Goal: Contribute content

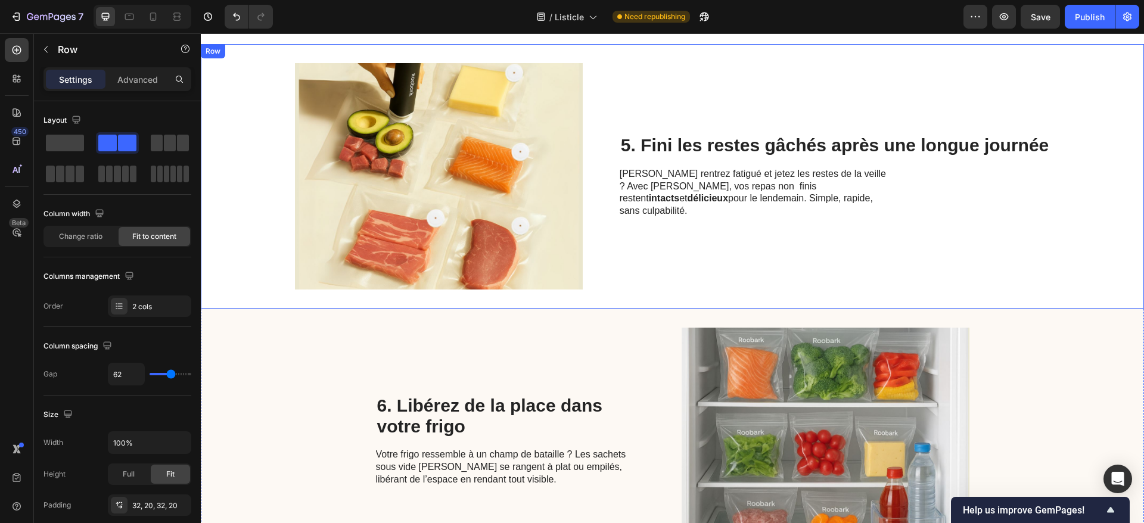
scroll to position [1311, 0]
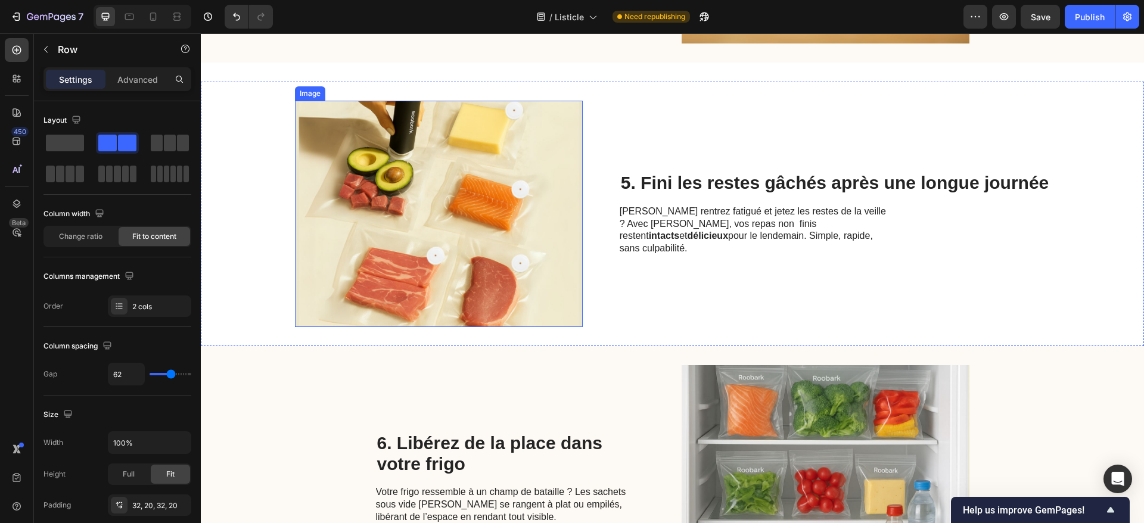
click at [372, 215] on img at bounding box center [439, 214] width 288 height 226
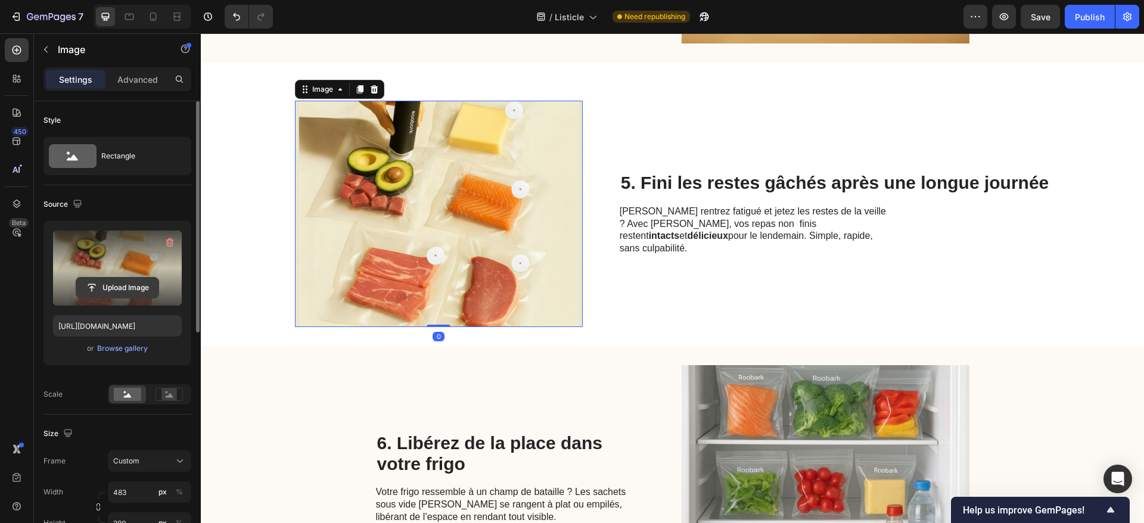
click at [119, 283] on input "file" at bounding box center [117, 288] width 82 height 20
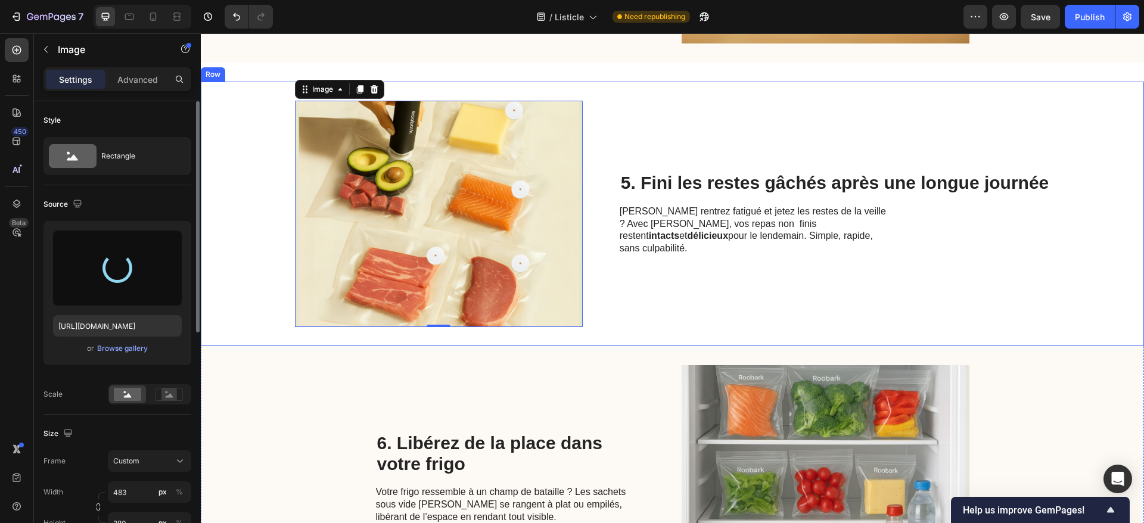
type input "[URL][DOMAIN_NAME]"
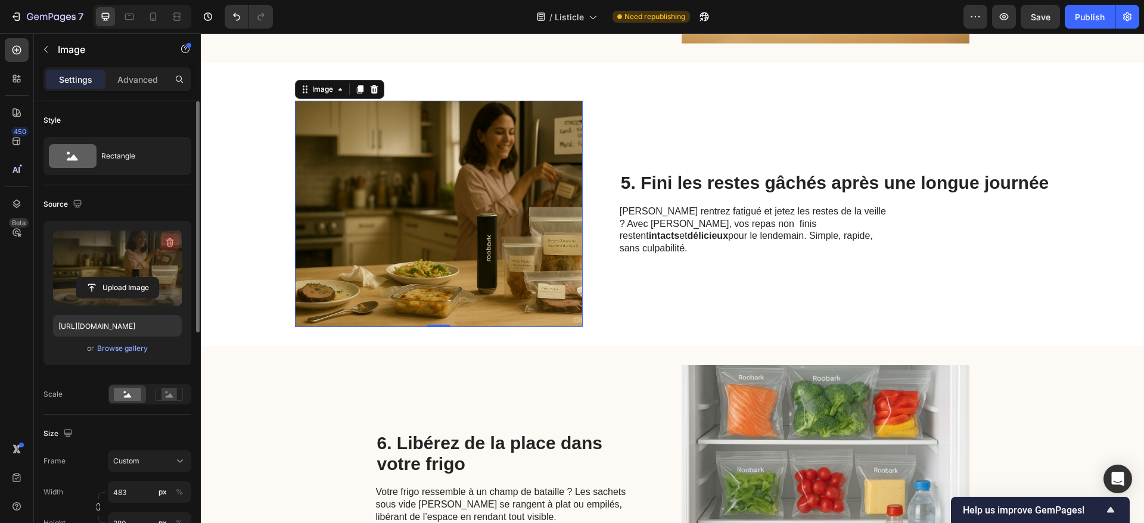
click at [175, 242] on icon "button" at bounding box center [170, 243] width 12 height 12
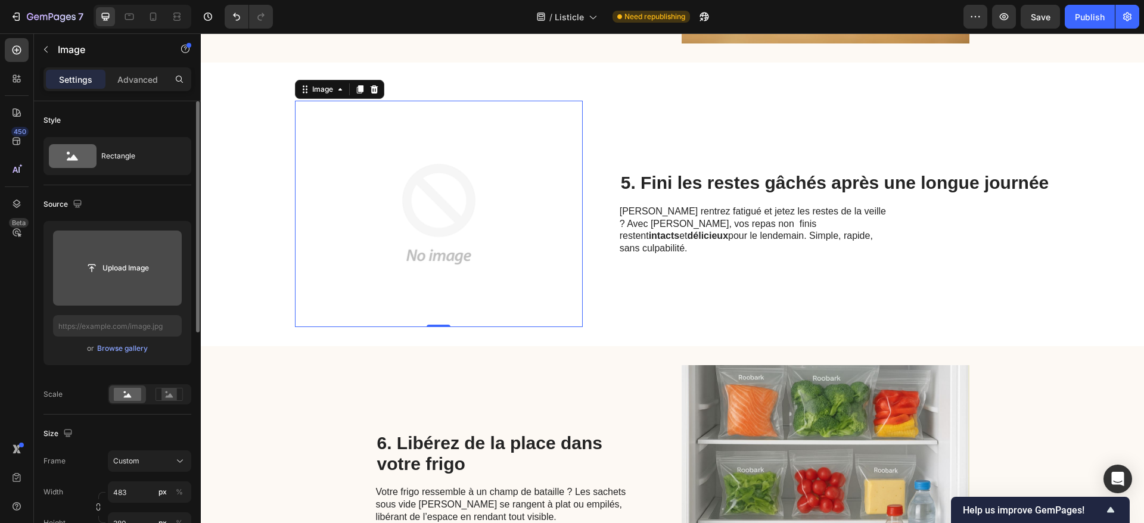
click at [168, 288] on input "file" at bounding box center [117, 268] width 129 height 75
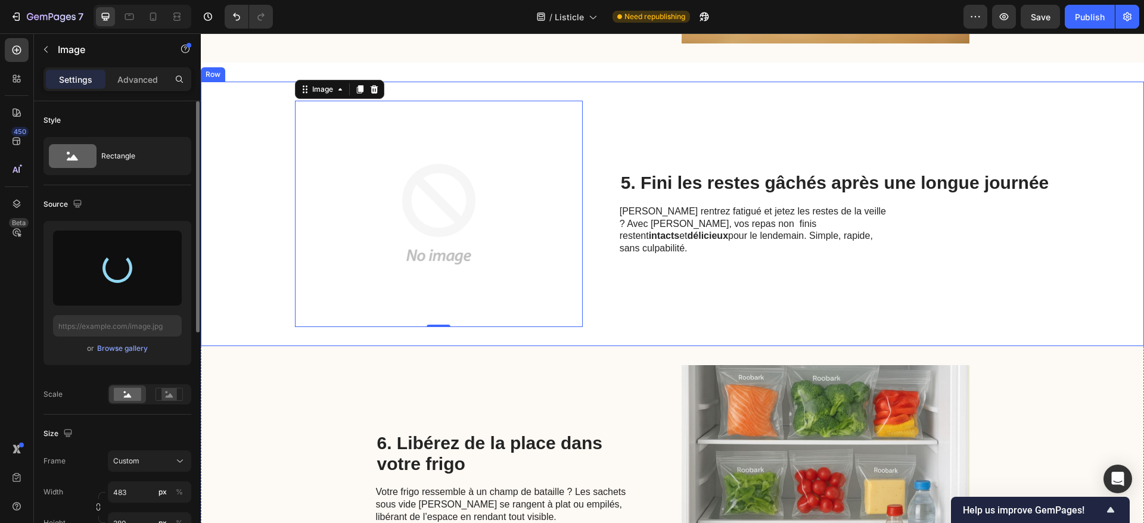
type input "[URL][DOMAIN_NAME]"
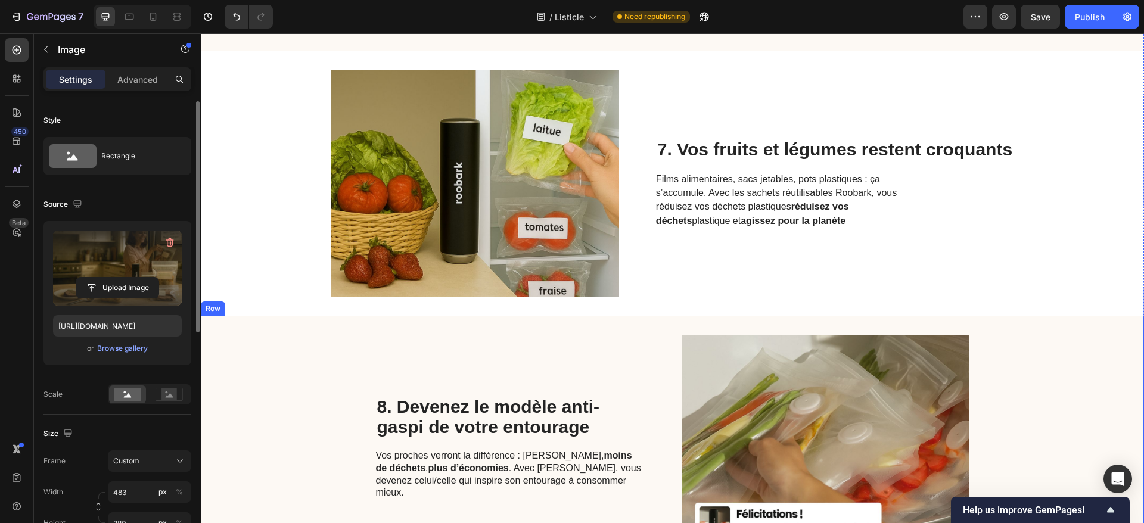
scroll to position [2026, 0]
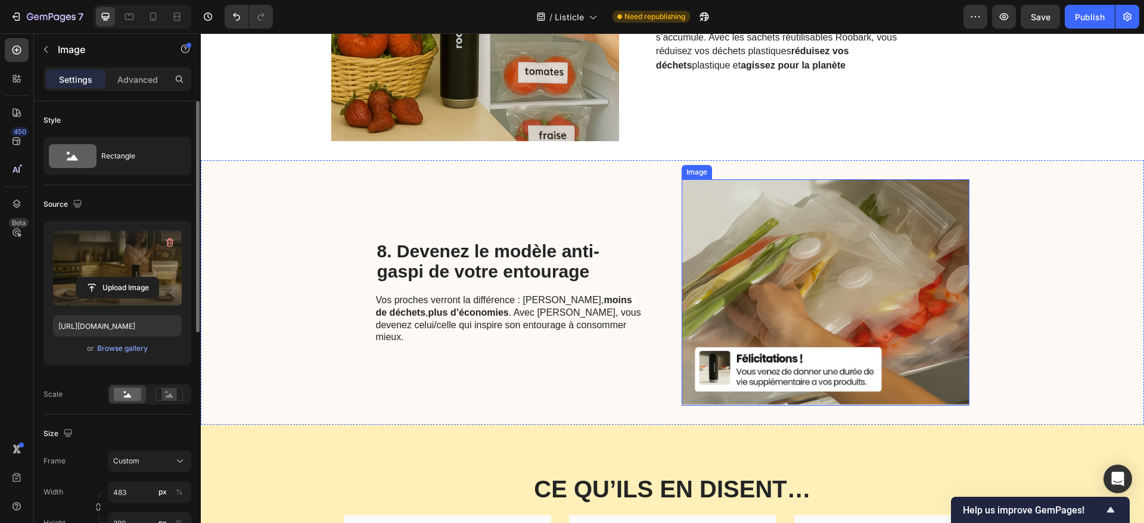
click at [872, 330] on img at bounding box center [826, 292] width 288 height 226
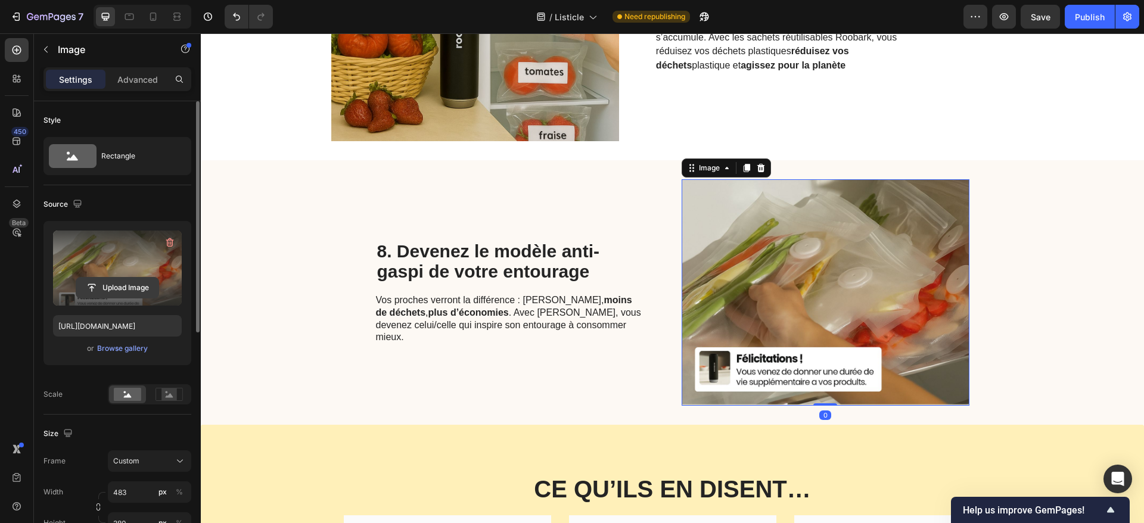
click at [136, 282] on input "file" at bounding box center [117, 288] width 82 height 20
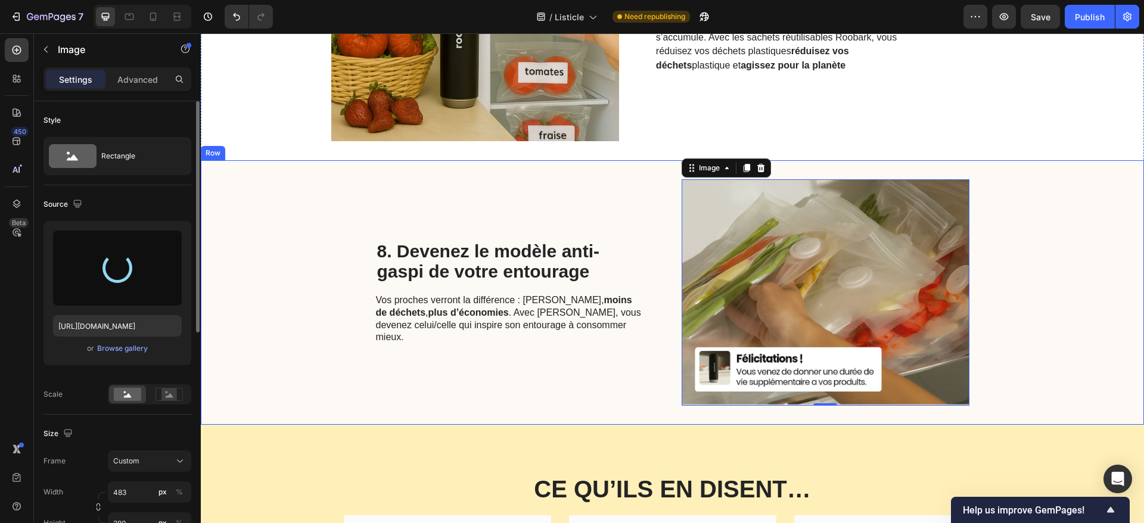
type input "[URL][DOMAIN_NAME]"
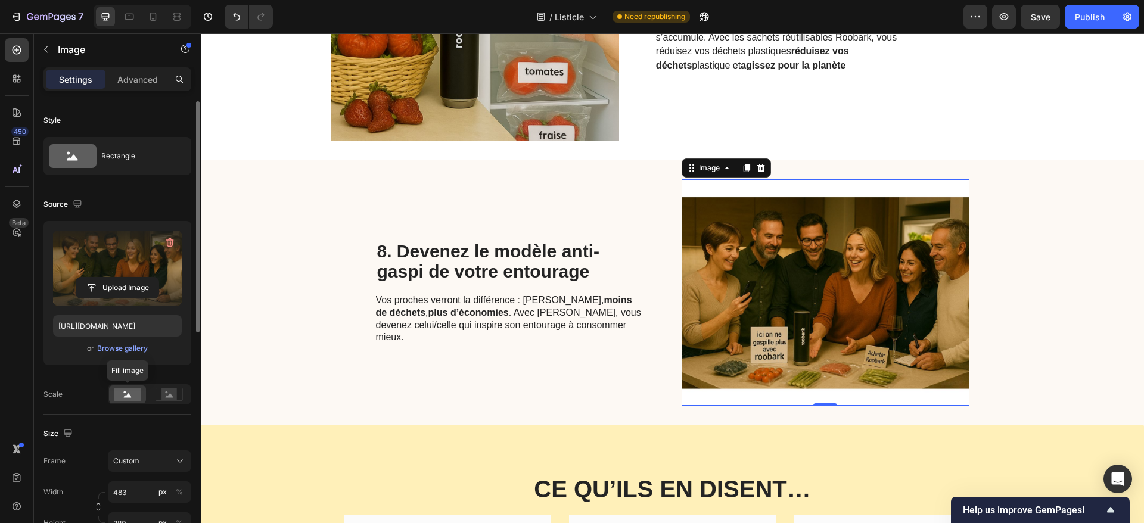
click at [130, 396] on icon at bounding box center [128, 395] width 8 height 4
click at [289, 396] on div "8. Devenez le modèle anti-gaspi de votre entourage Heading Vos proches verront …" at bounding box center [672, 292] width 943 height 265
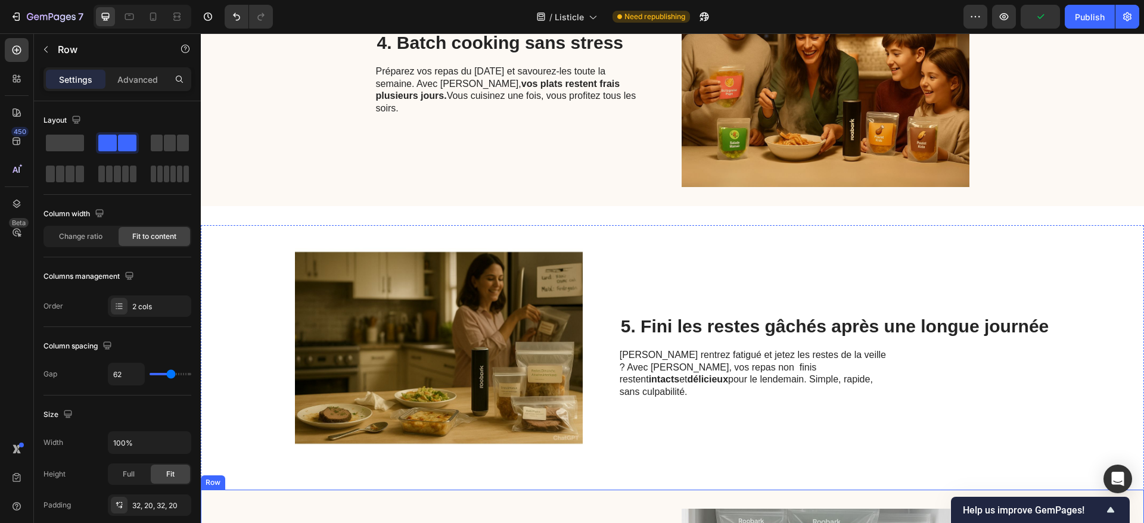
scroll to position [1132, 0]
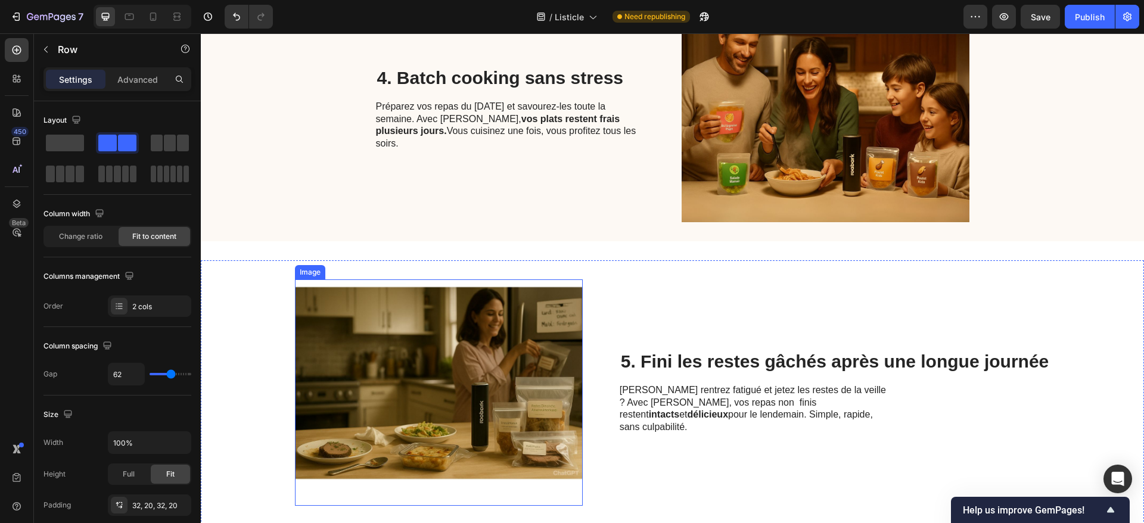
click at [461, 358] on img at bounding box center [439, 392] width 288 height 226
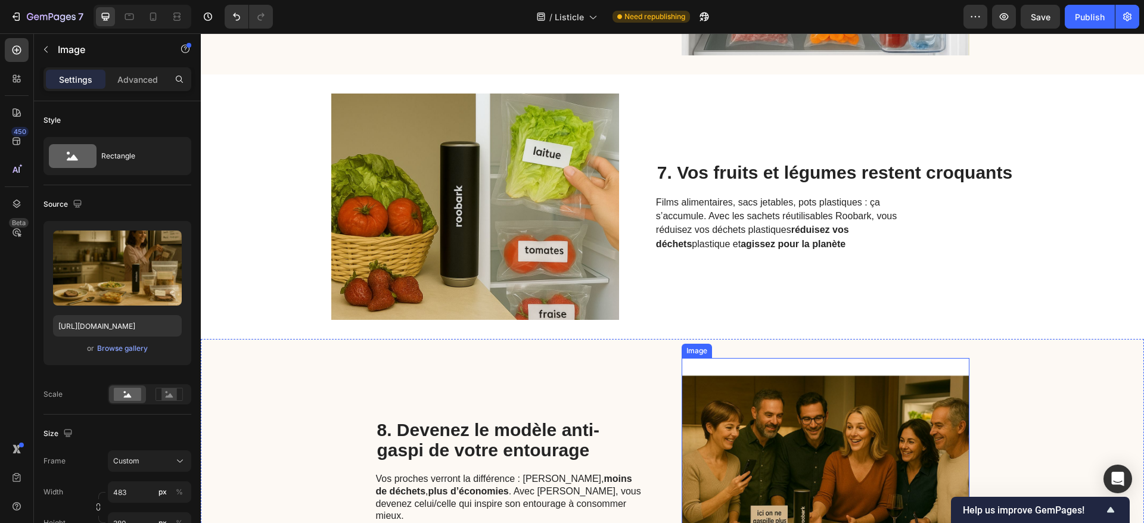
scroll to position [2026, 0]
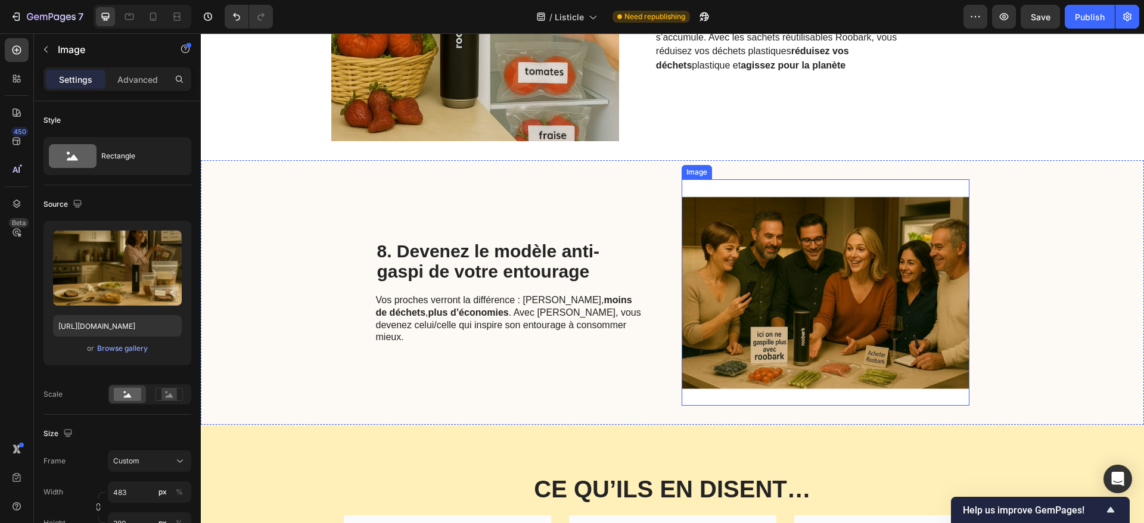
click at [815, 333] on img at bounding box center [826, 292] width 288 height 226
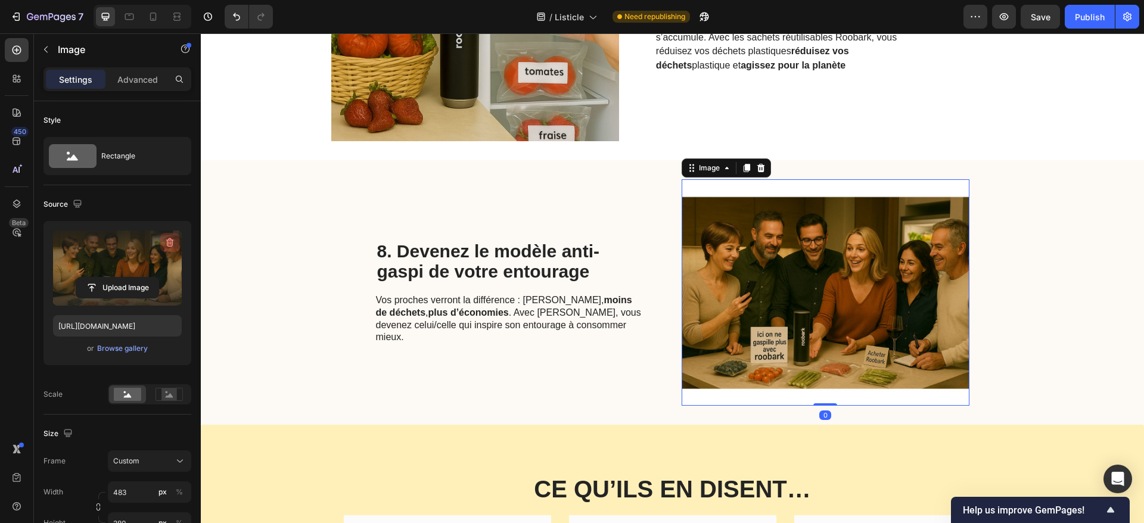
click at [173, 241] on icon "button" at bounding box center [170, 243] width 12 height 12
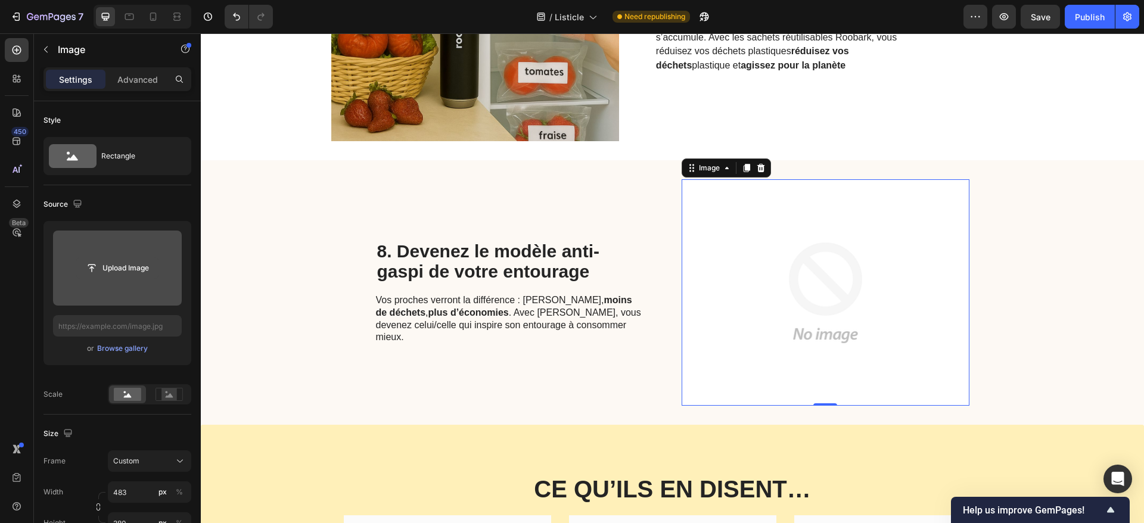
click at [129, 260] on input "file" at bounding box center [117, 268] width 82 height 20
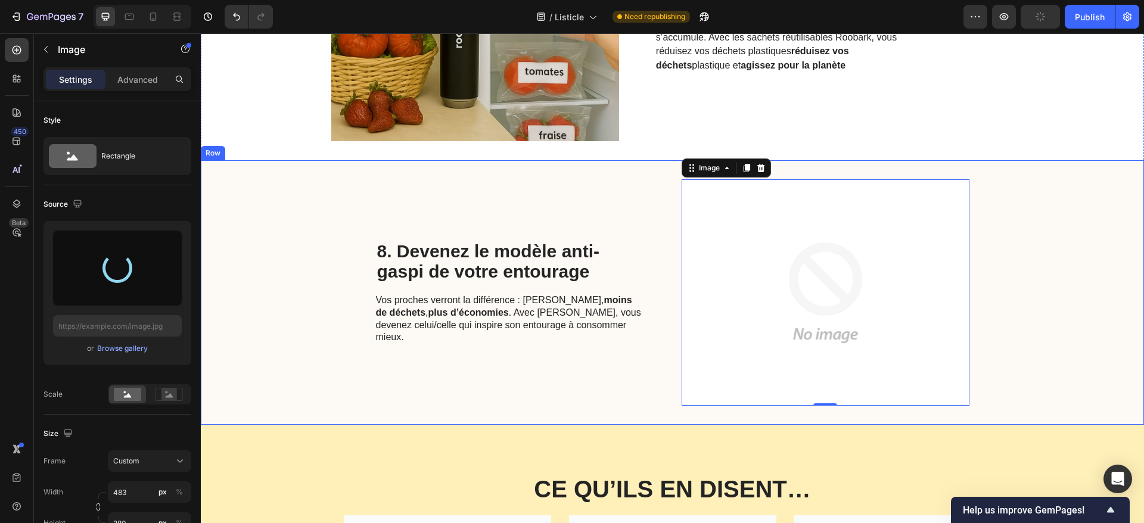
type input "[URL][DOMAIN_NAME]"
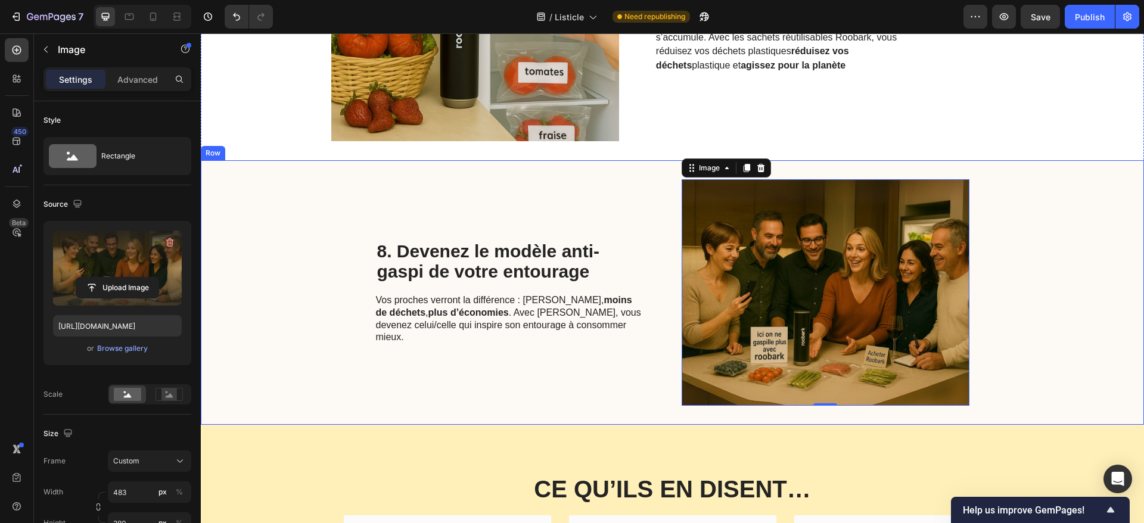
click at [308, 297] on div "8. Devenez le modèle anti-gaspi de votre entourage Heading Vos proches verront …" at bounding box center [672, 292] width 943 height 265
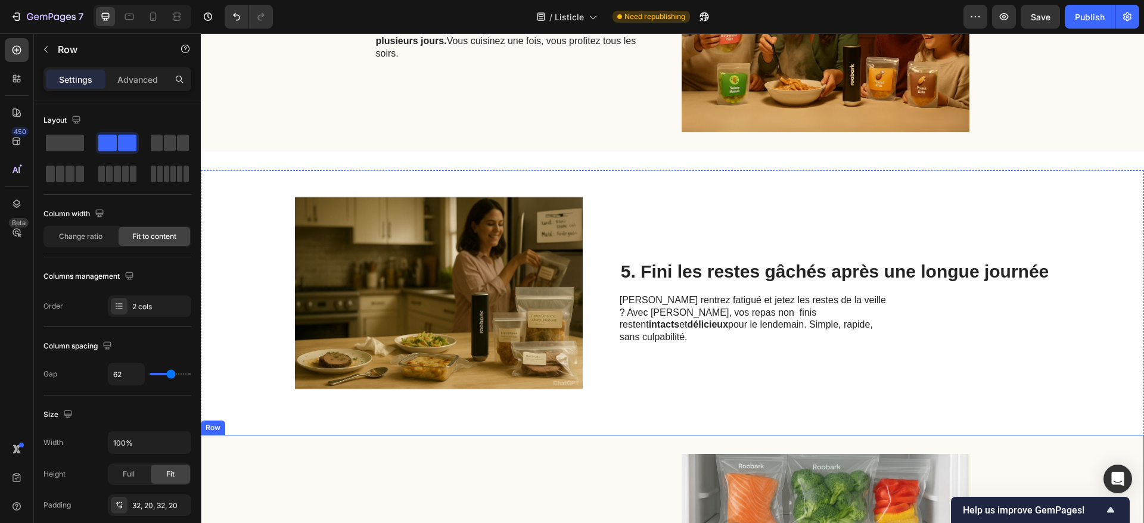
scroll to position [1222, 0]
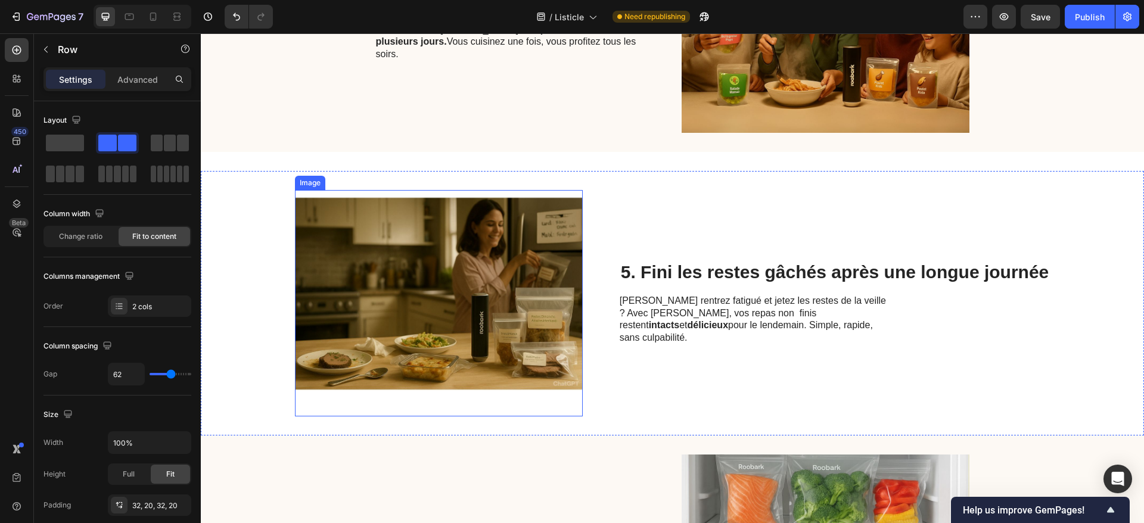
click at [459, 319] on img at bounding box center [439, 303] width 288 height 226
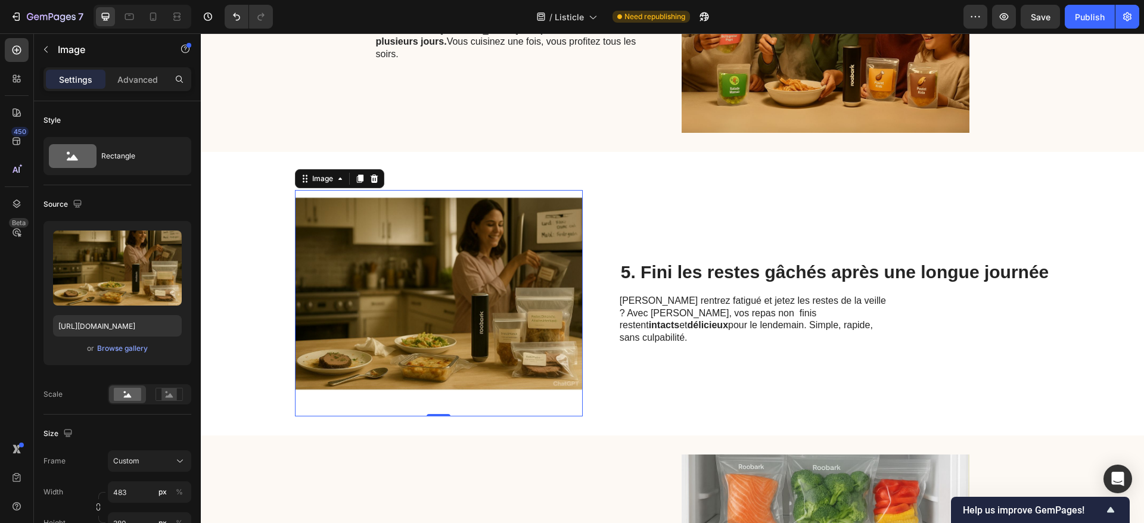
click at [411, 281] on img at bounding box center [439, 303] width 288 height 226
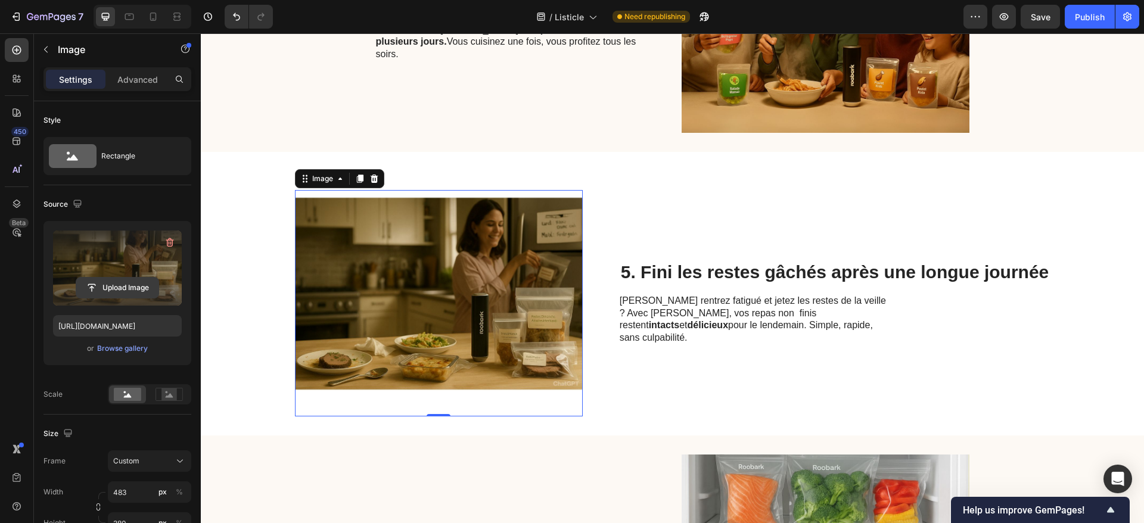
click at [146, 286] on input "file" at bounding box center [117, 288] width 82 height 20
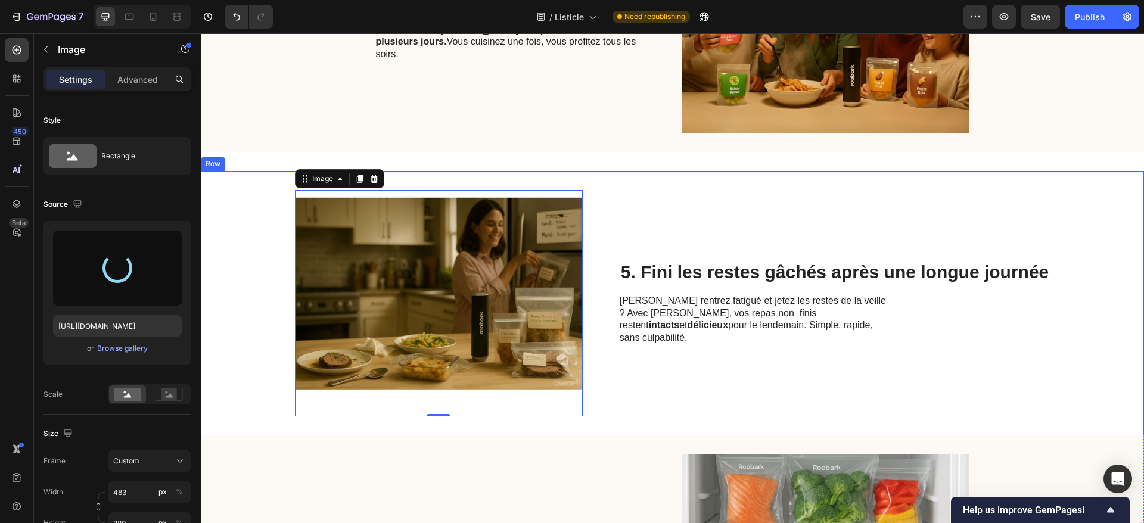
type input "[URL][DOMAIN_NAME]"
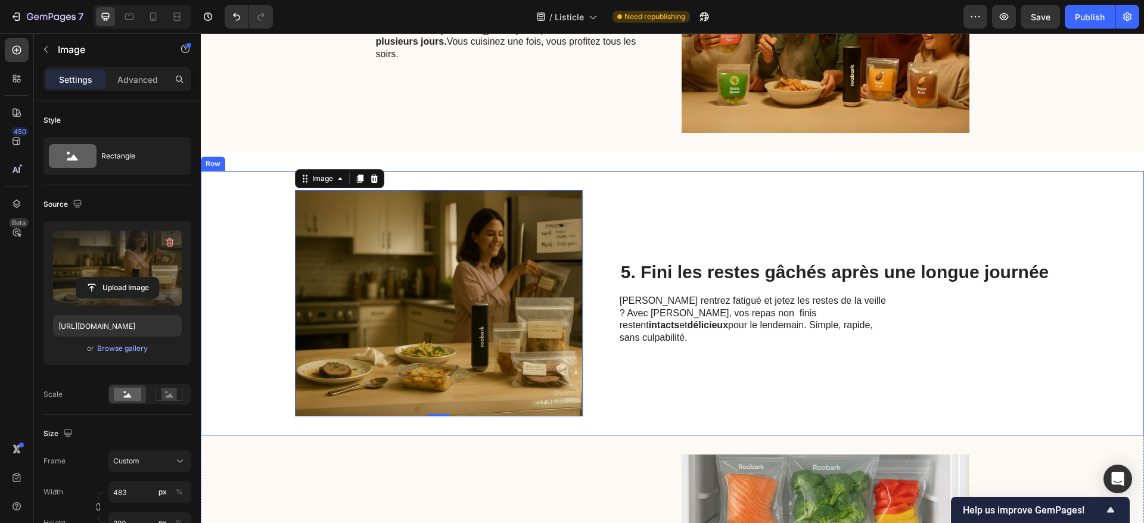
click at [712, 223] on div "5. Fini les restes gâchés après une longue journée Heading Vous rentrez fatigué…" at bounding box center [835, 303] width 431 height 226
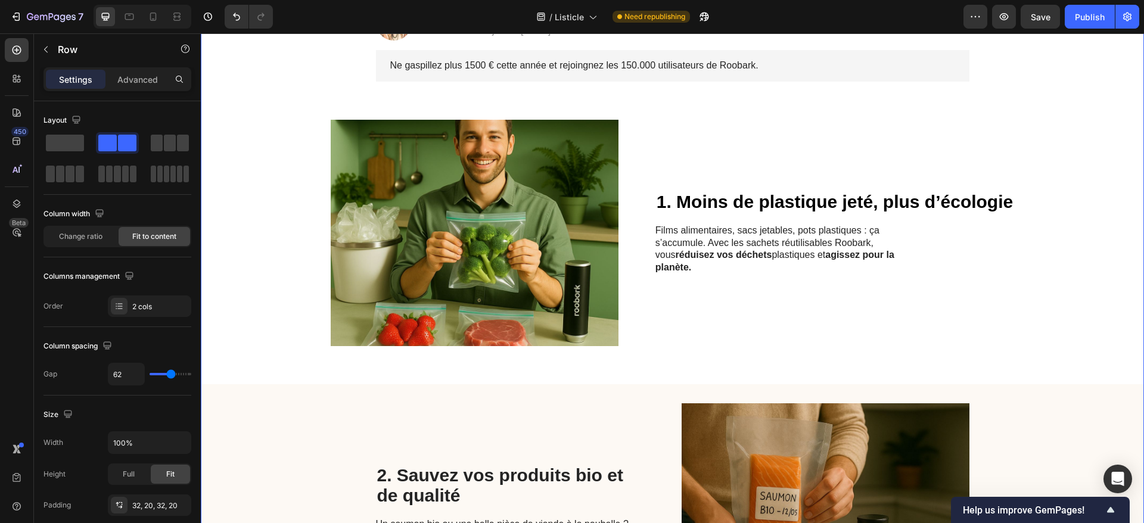
scroll to position [179, 0]
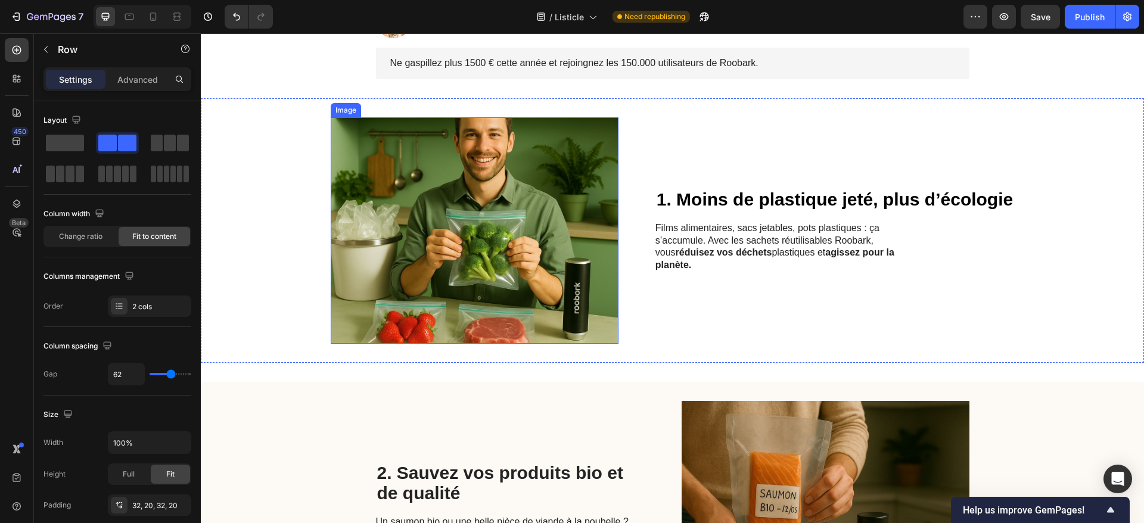
click at [501, 197] on img at bounding box center [475, 230] width 288 height 226
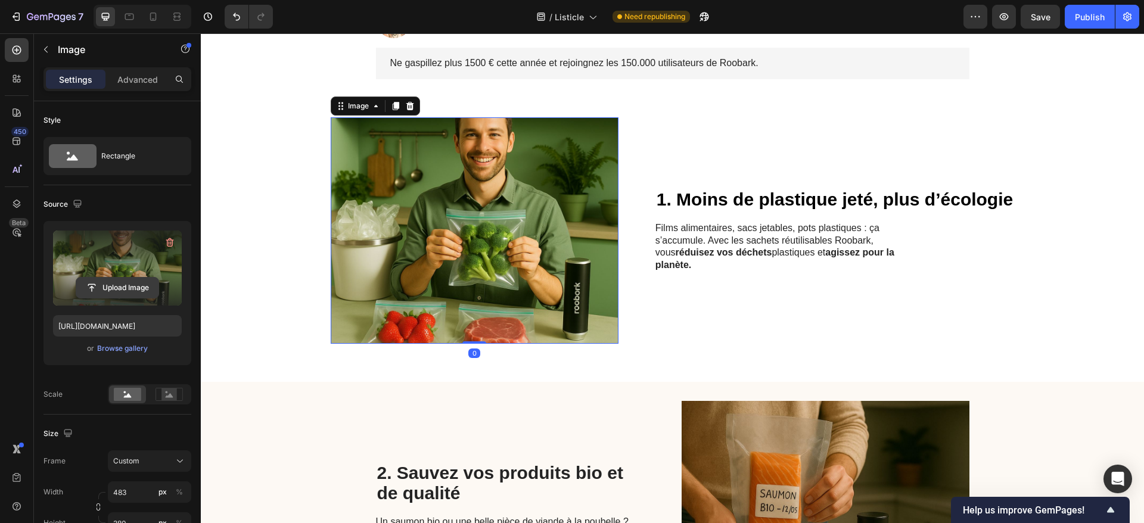
click at [122, 287] on input "file" at bounding box center [117, 288] width 82 height 20
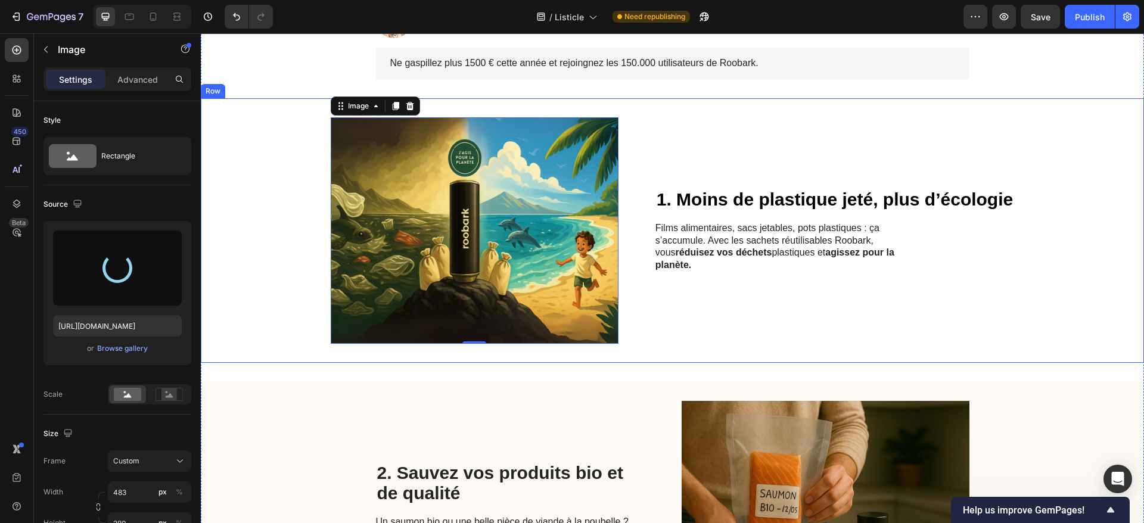
type input "[URL][DOMAIN_NAME]"
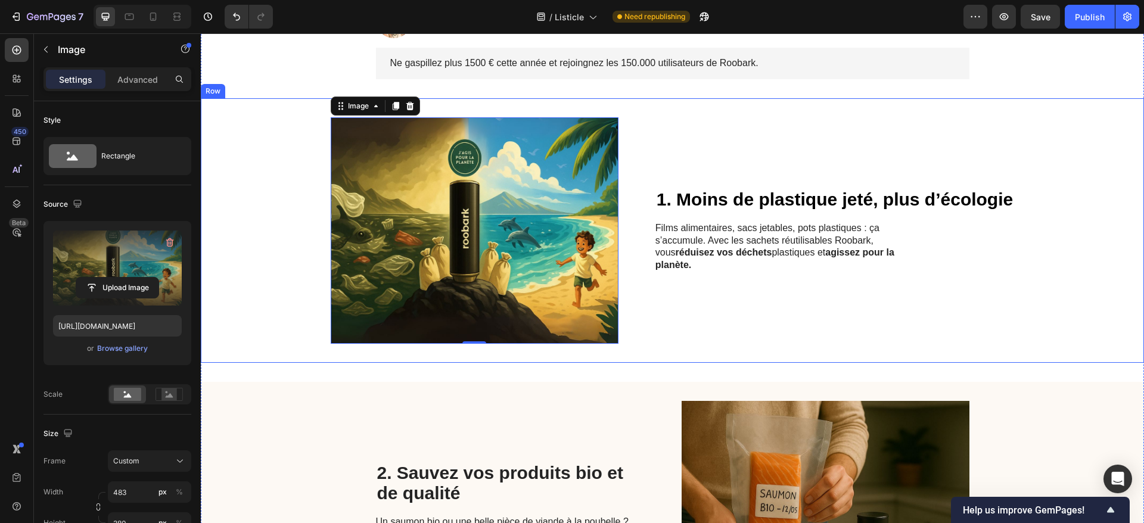
click at [727, 157] on div "1. Moins de plastique jeté, plus d’écologie Heading Films alimentaires, sacs je…" at bounding box center [834, 230] width 359 height 226
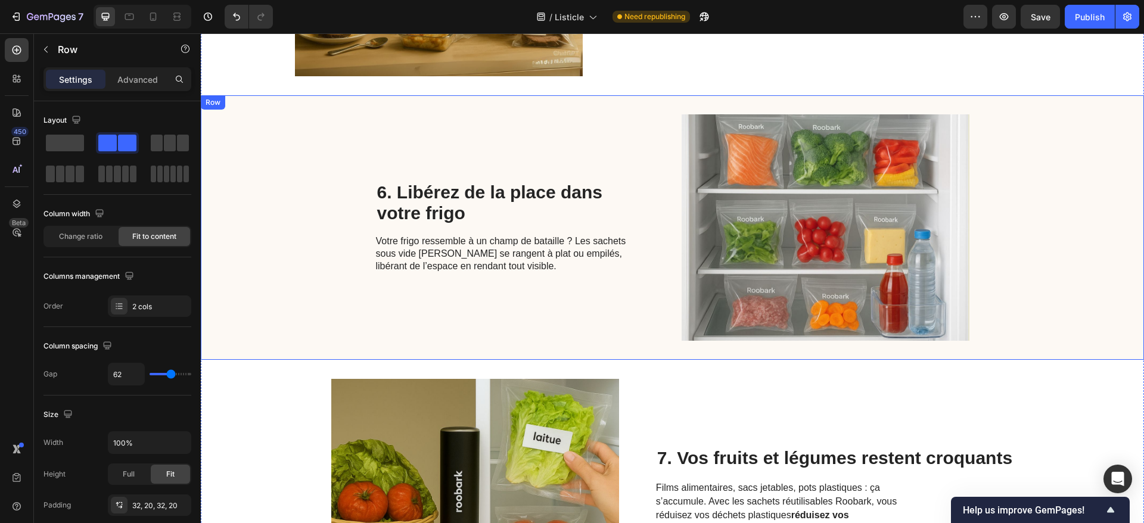
scroll to position [1520, 0]
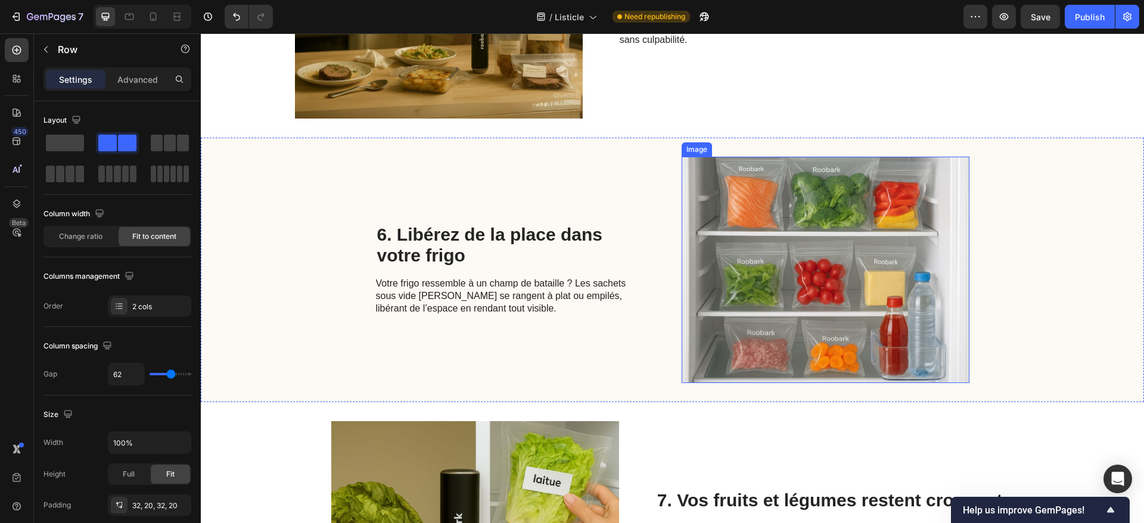
click at [728, 262] on img at bounding box center [826, 270] width 288 height 226
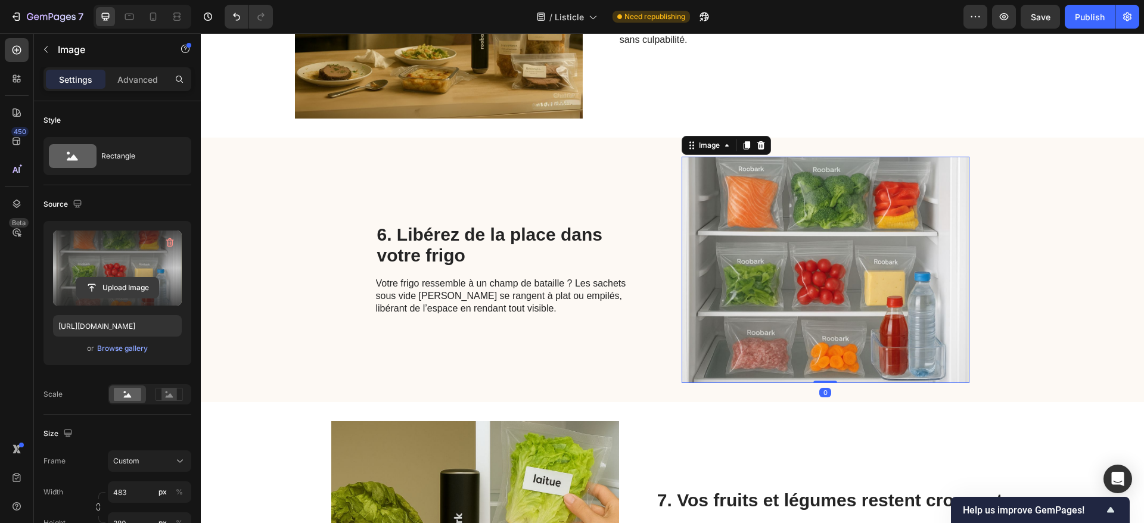
click at [124, 281] on input "file" at bounding box center [117, 288] width 82 height 20
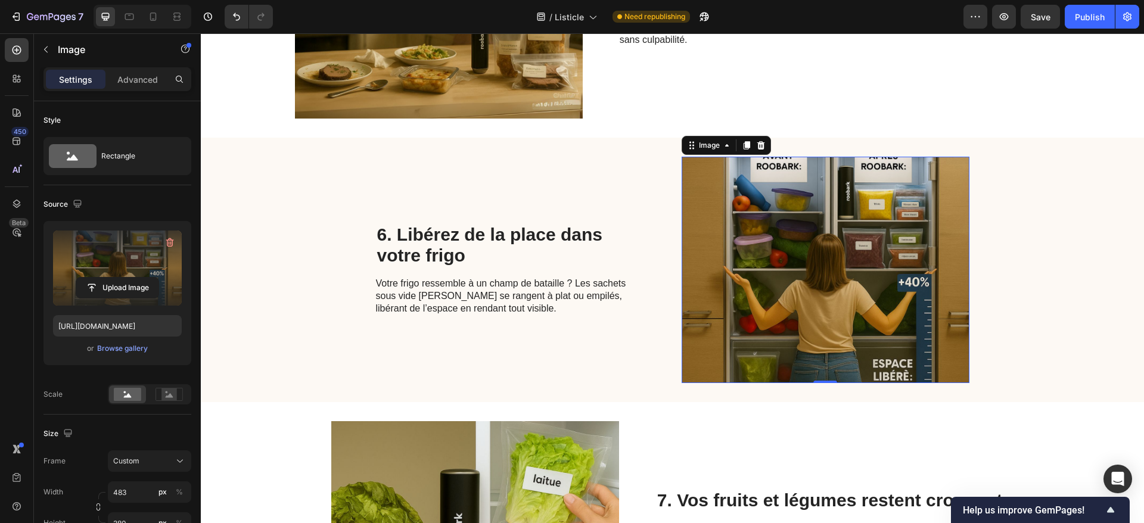
click at [769, 272] on img at bounding box center [826, 270] width 288 height 226
click at [133, 281] on input "file" at bounding box center [117, 288] width 82 height 20
click at [128, 397] on icon at bounding box center [128, 395] width 8 height 4
click at [156, 390] on icon at bounding box center [169, 394] width 27 height 13
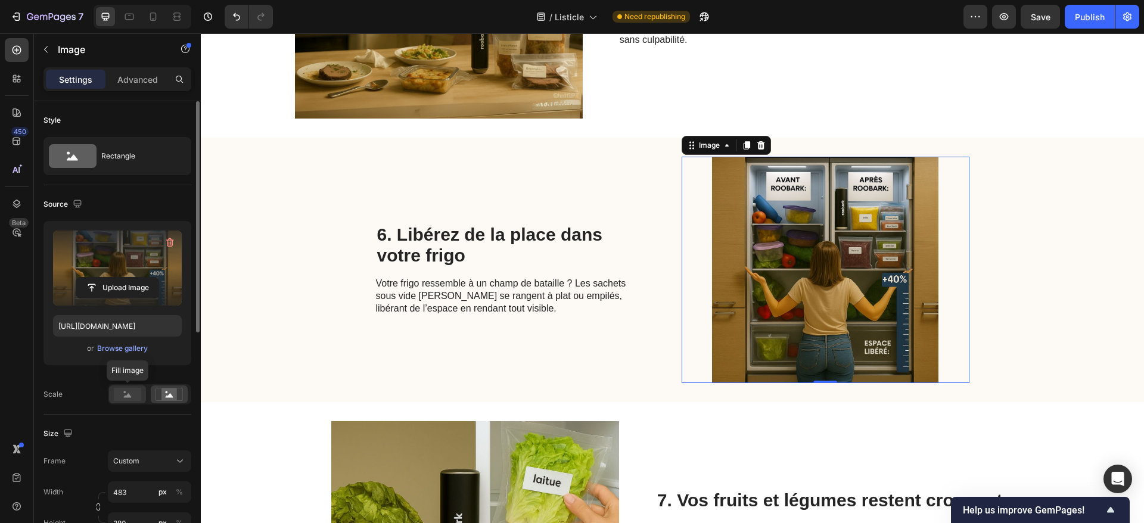
click at [130, 391] on rect at bounding box center [127, 394] width 27 height 13
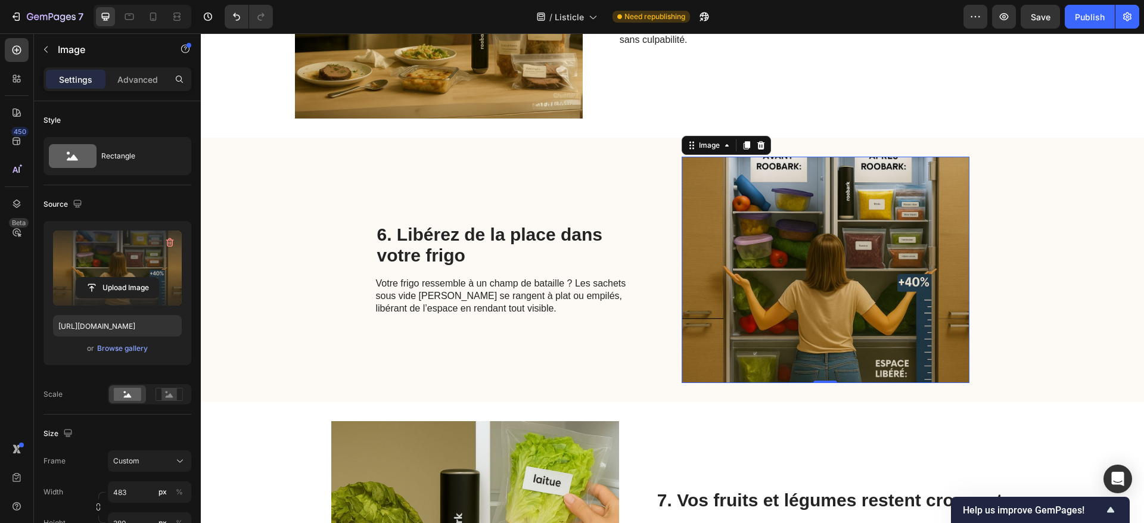
click at [772, 250] on img at bounding box center [826, 270] width 288 height 226
click at [104, 283] on input "file" at bounding box center [117, 288] width 82 height 20
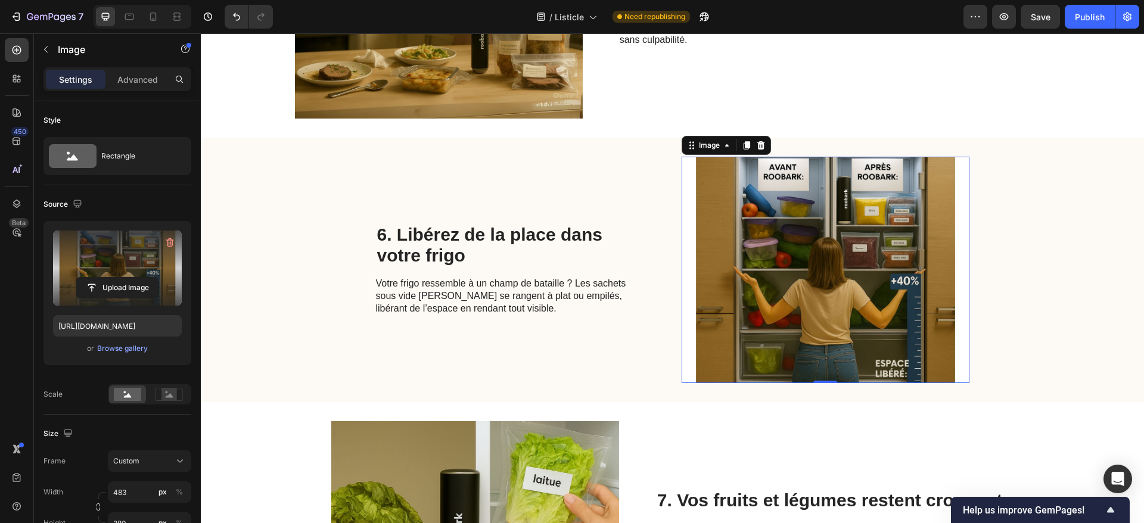
click at [735, 223] on img at bounding box center [826, 270] width 288 height 226
click at [120, 284] on input "file" at bounding box center [117, 288] width 82 height 20
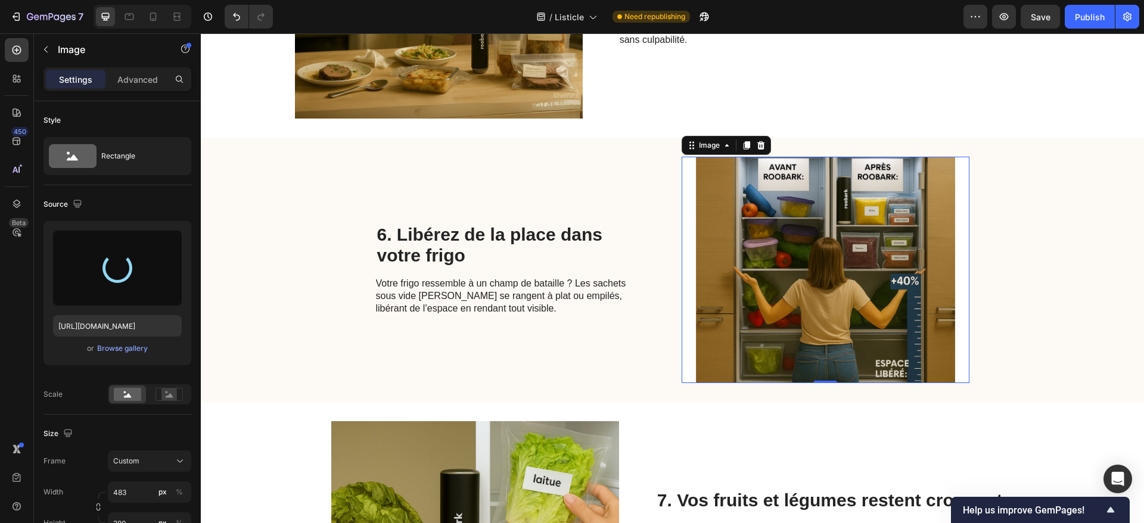
type input "[URL][DOMAIN_NAME]"
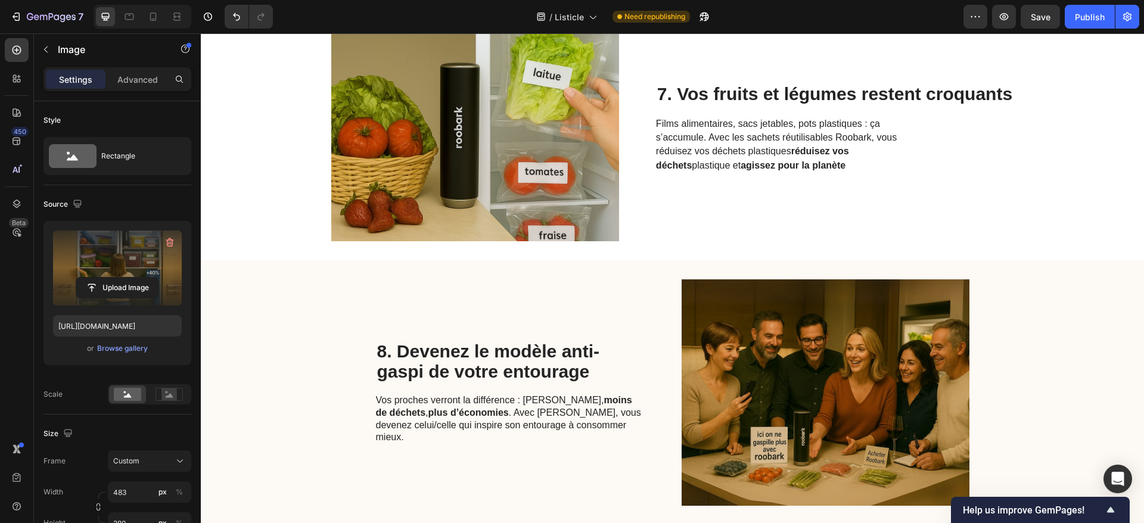
scroll to position [1842, 0]
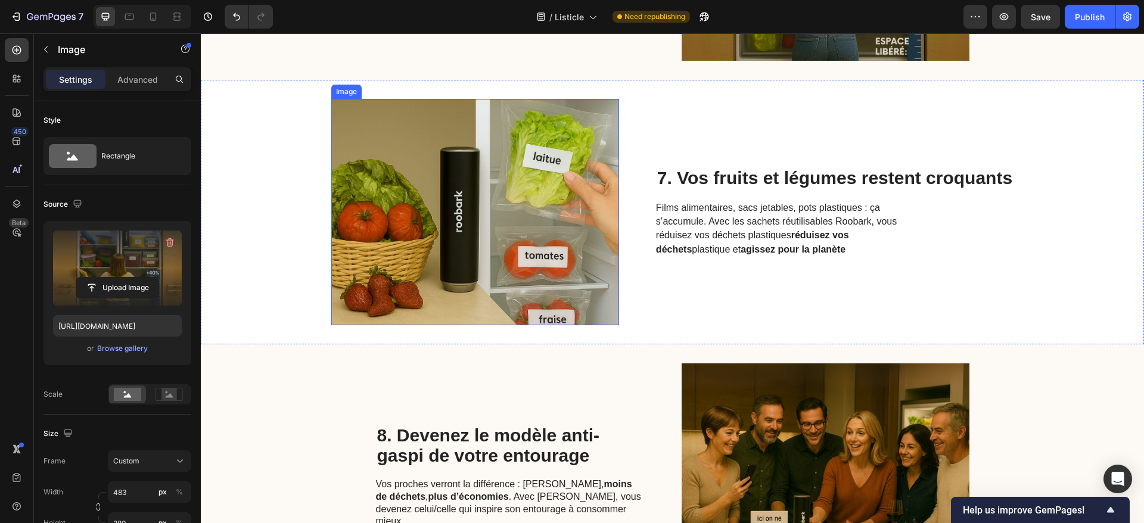
click at [502, 216] on img at bounding box center [475, 212] width 288 height 226
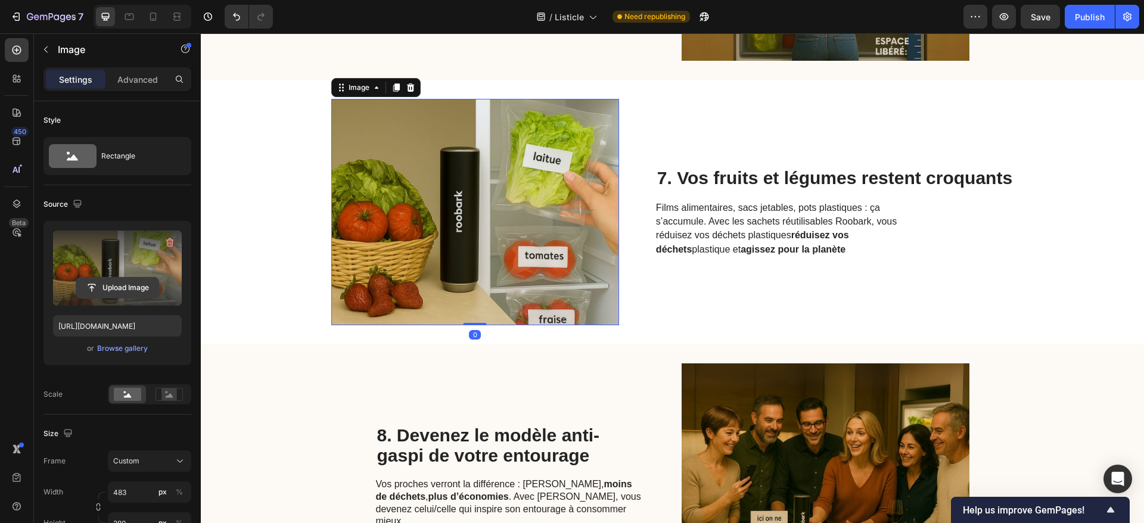
click at [130, 282] on input "file" at bounding box center [117, 288] width 82 height 20
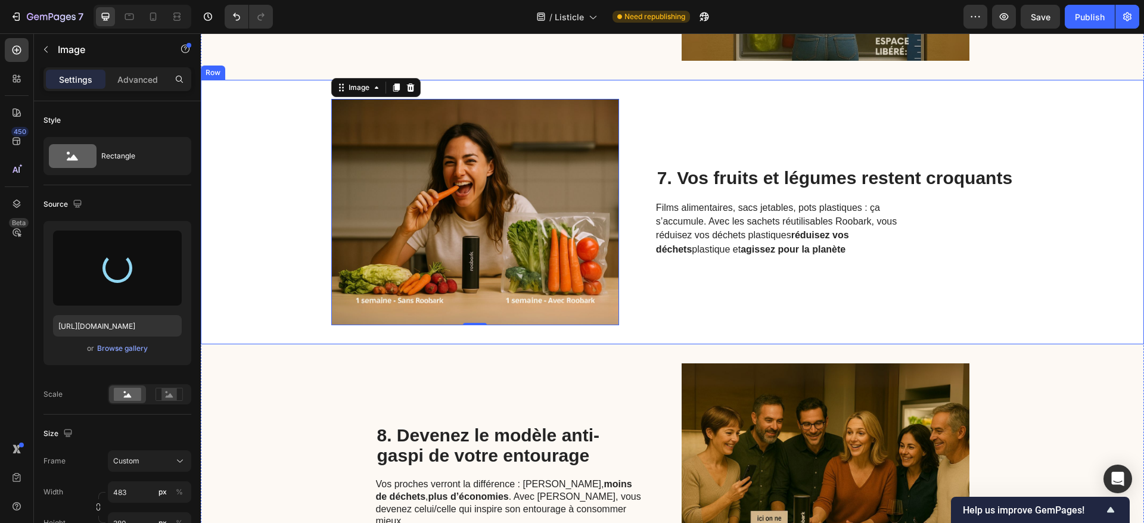
type input "[URL][DOMAIN_NAME]"
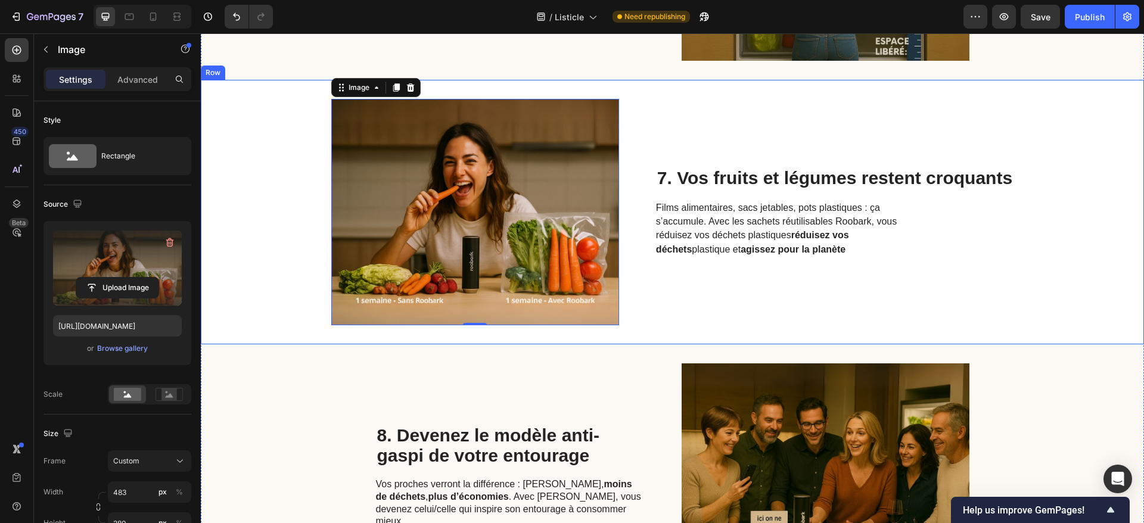
click at [1001, 298] on div "7. Vos fruits et légumes restent croquants Heading Films alimentaires, sacs jet…" at bounding box center [835, 212] width 358 height 226
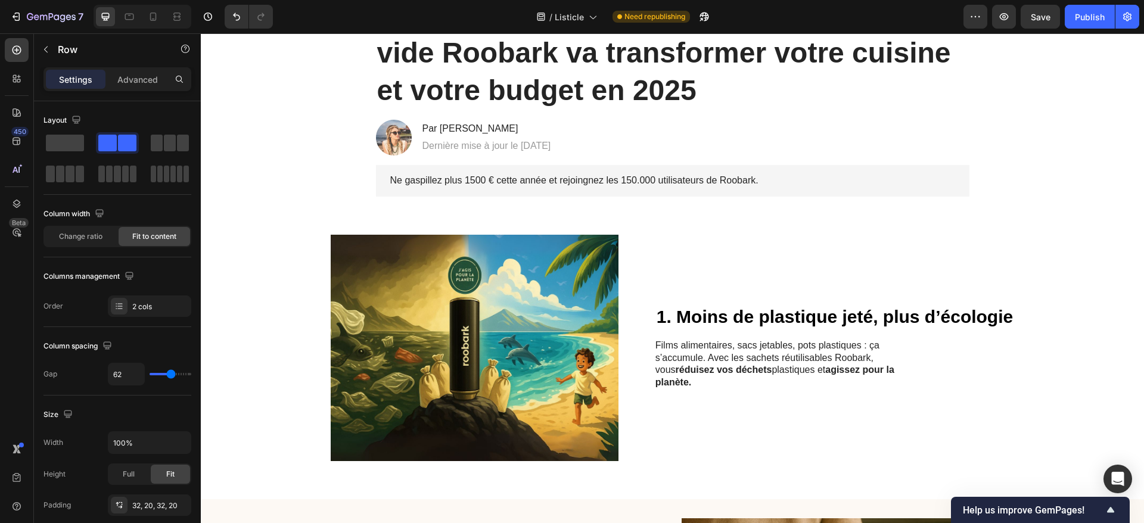
scroll to position [54, 0]
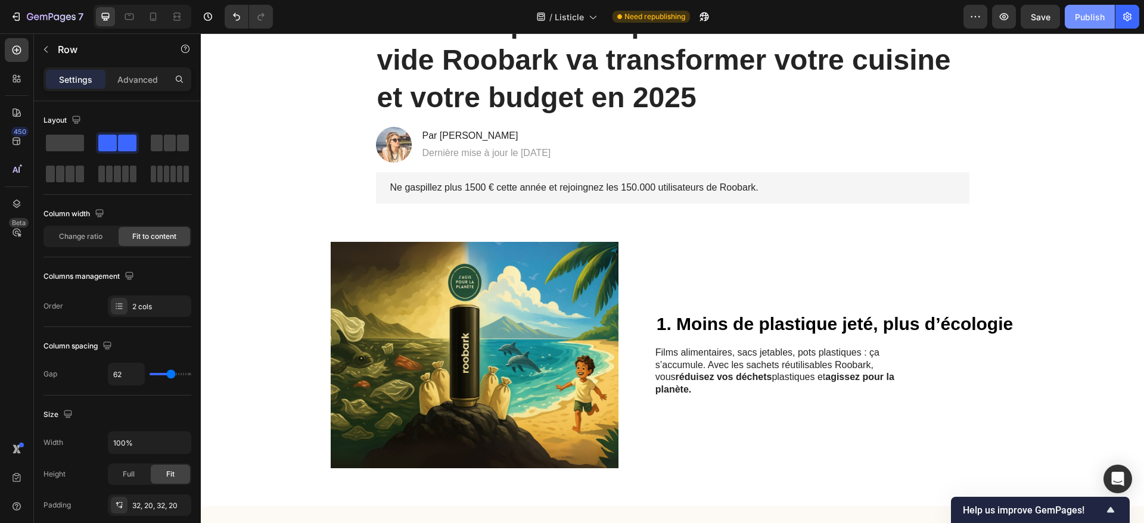
click at [1084, 15] on div "Publish" at bounding box center [1090, 17] width 30 height 13
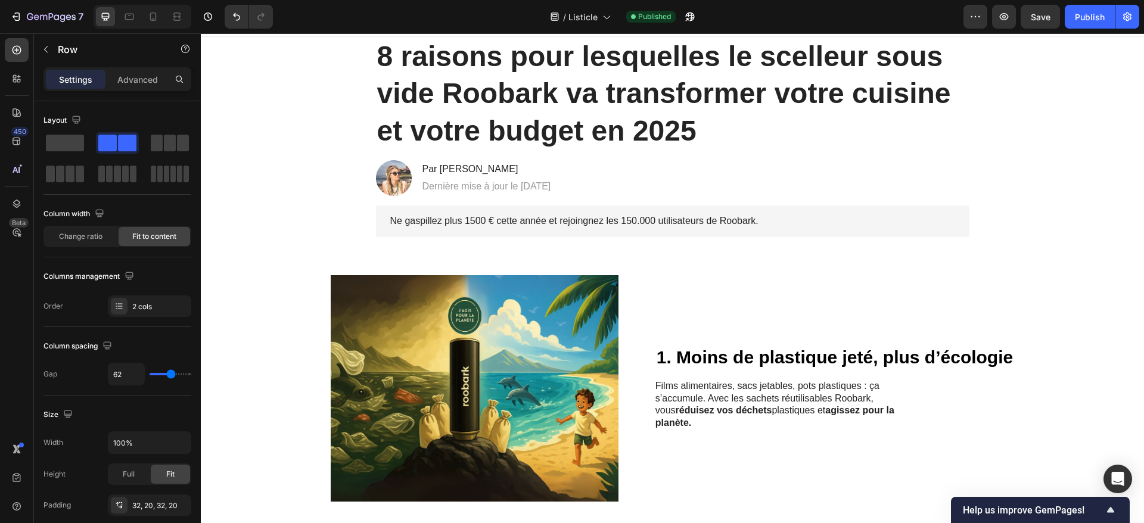
scroll to position [0, 0]
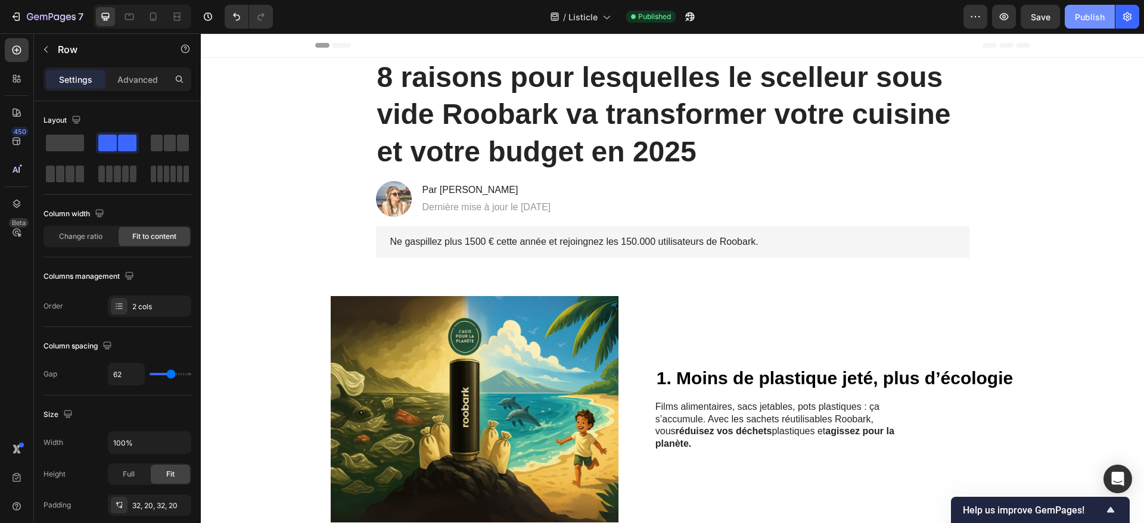
click at [1095, 12] on div "Publish" at bounding box center [1090, 17] width 30 height 13
